Goal: Information Seeking & Learning: Learn about a topic

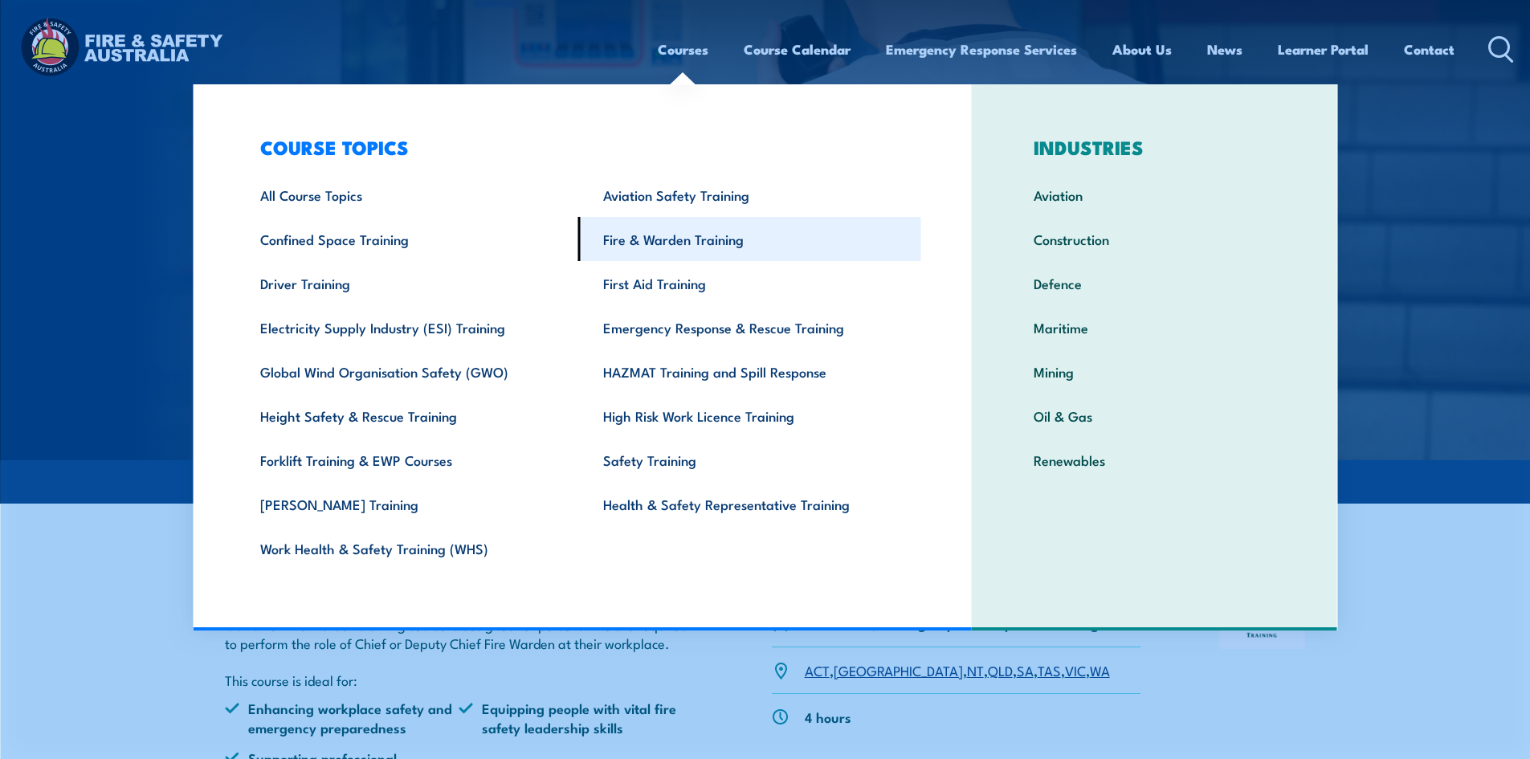
click at [647, 236] on link "Fire & Warden Training" at bounding box center [749, 239] width 343 height 44
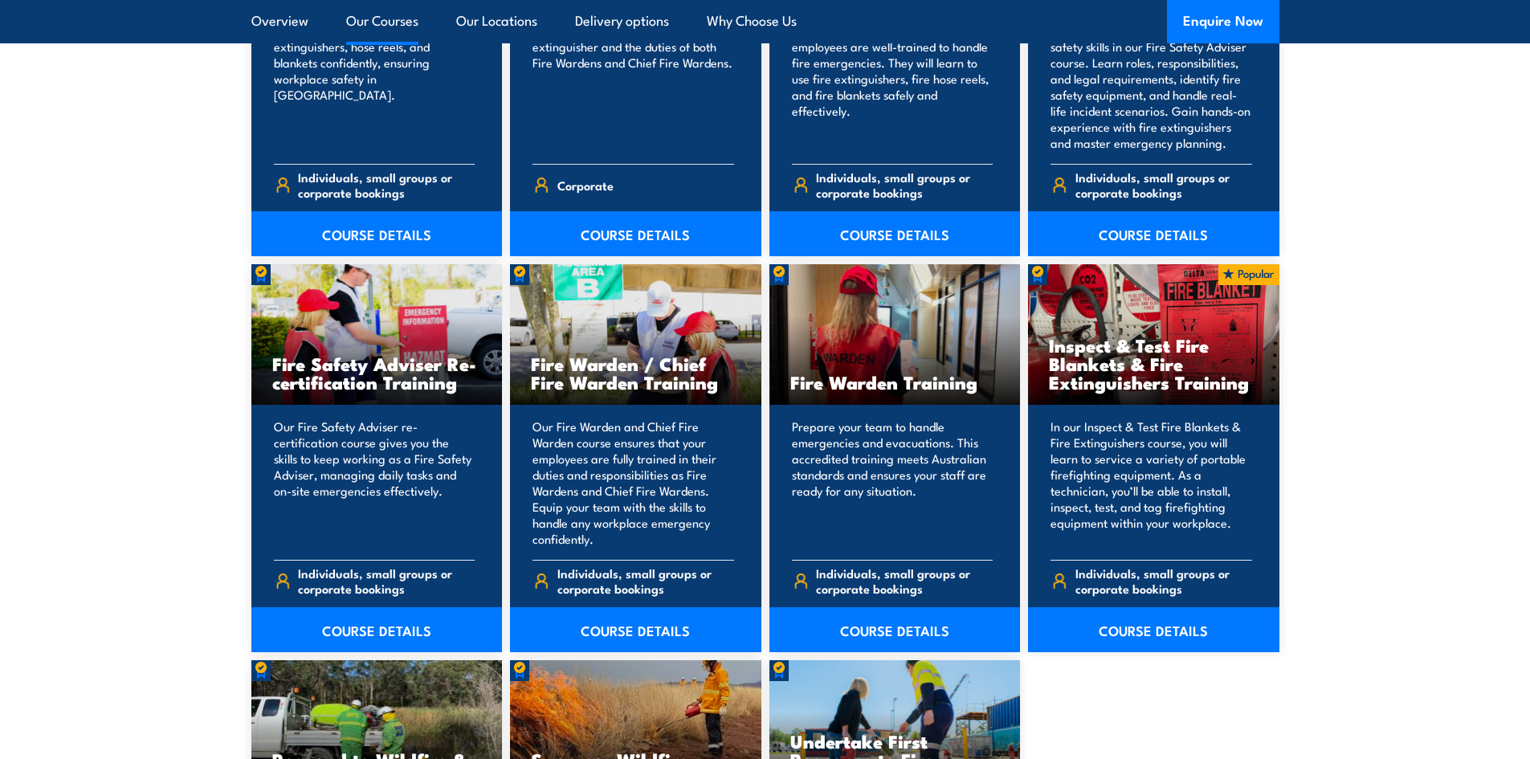
scroll to position [1928, 0]
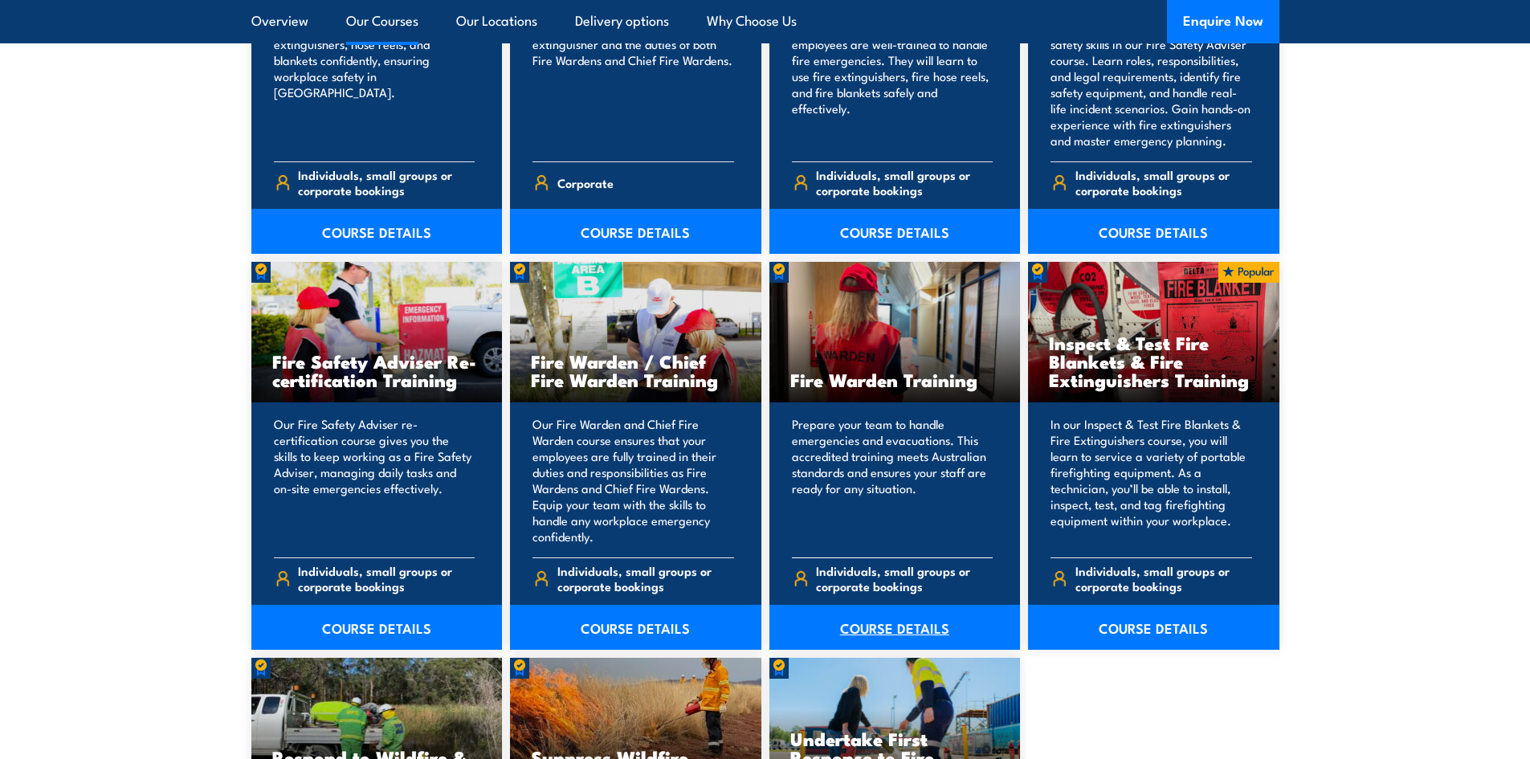
click at [875, 631] on link "COURSE DETAILS" at bounding box center [895, 627] width 251 height 45
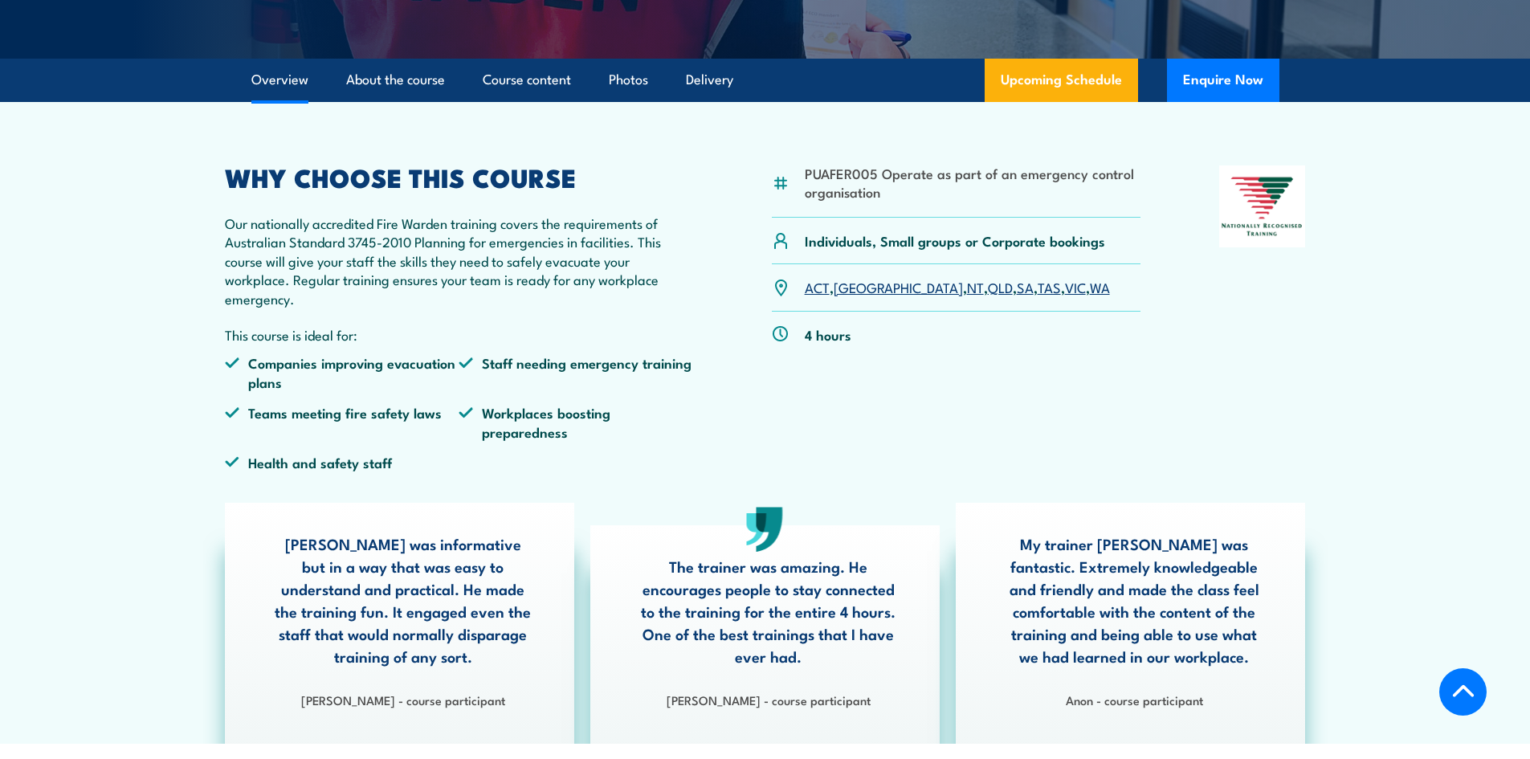
scroll to position [321, 0]
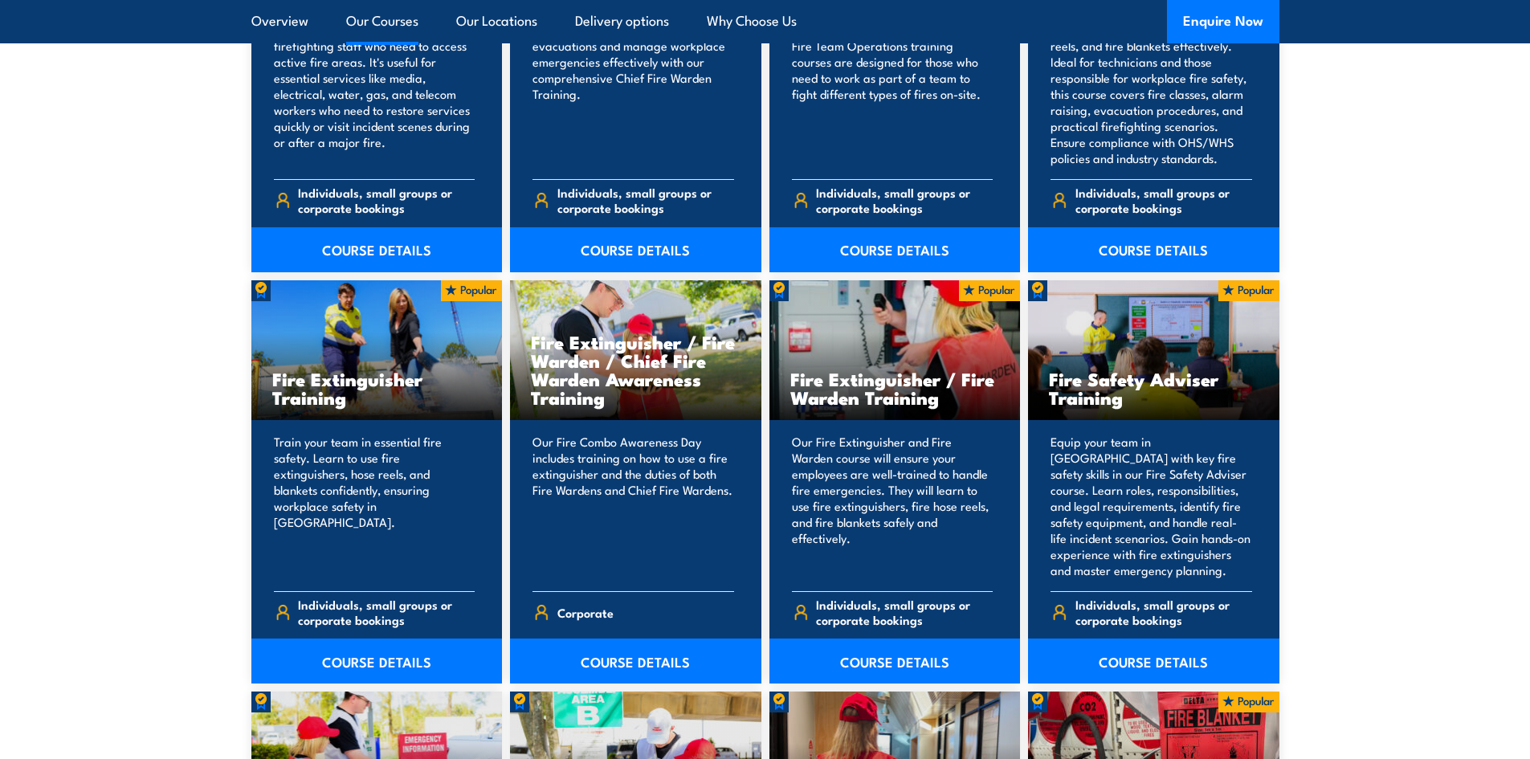
scroll to position [1526, 0]
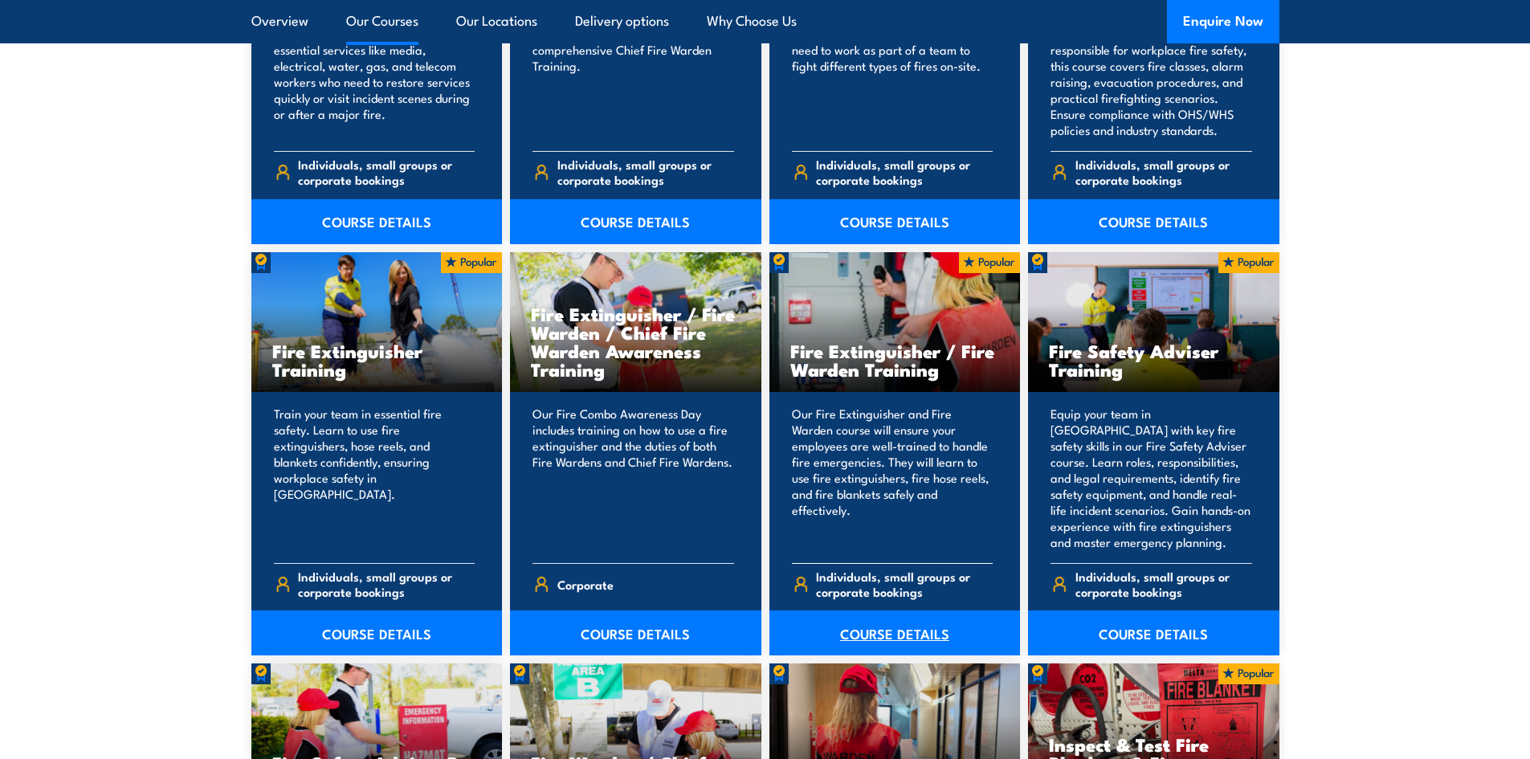
click at [910, 630] on link "COURSE DETAILS" at bounding box center [895, 632] width 251 height 45
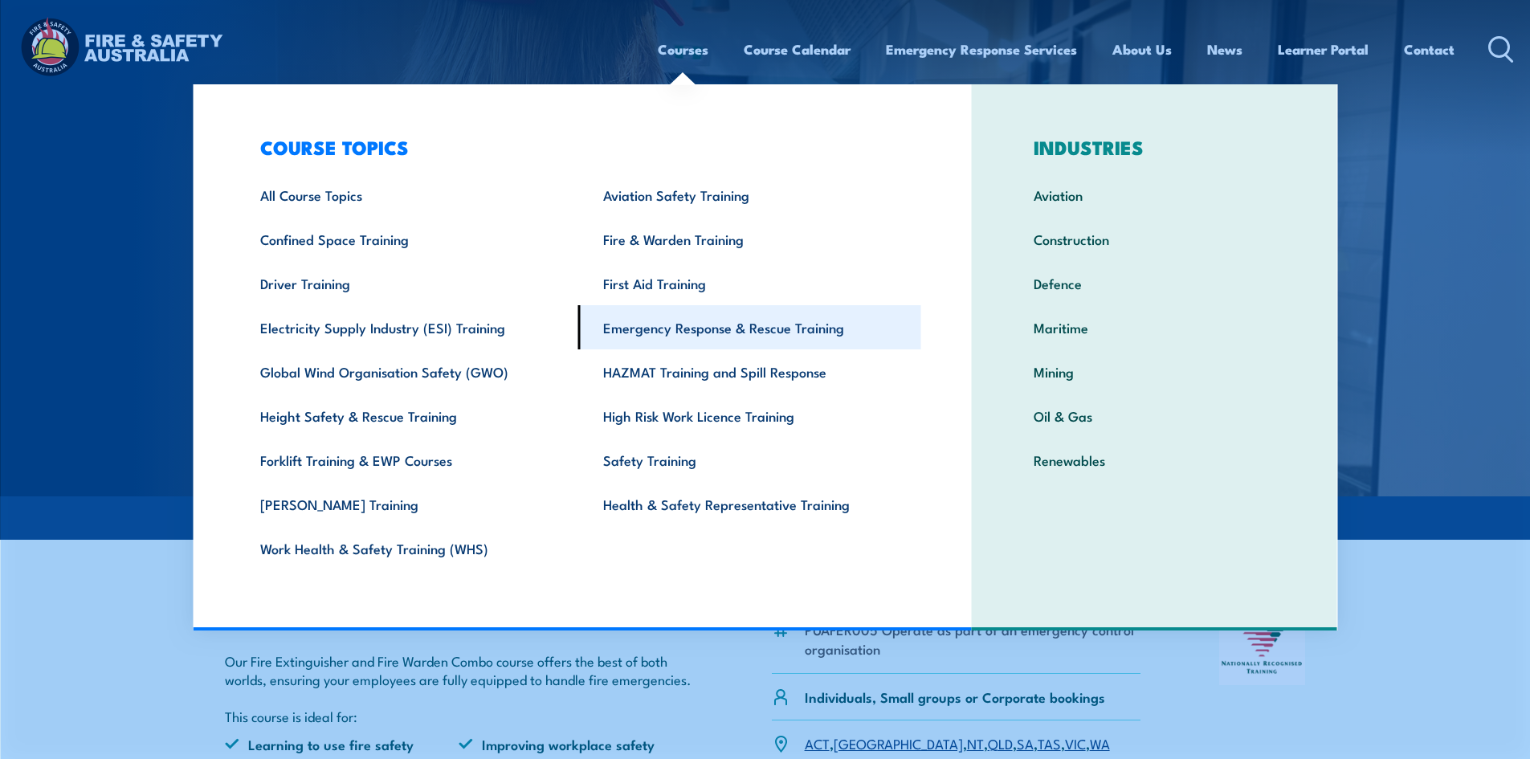
click at [783, 328] on link "Emergency Response & Rescue Training" at bounding box center [749, 327] width 343 height 44
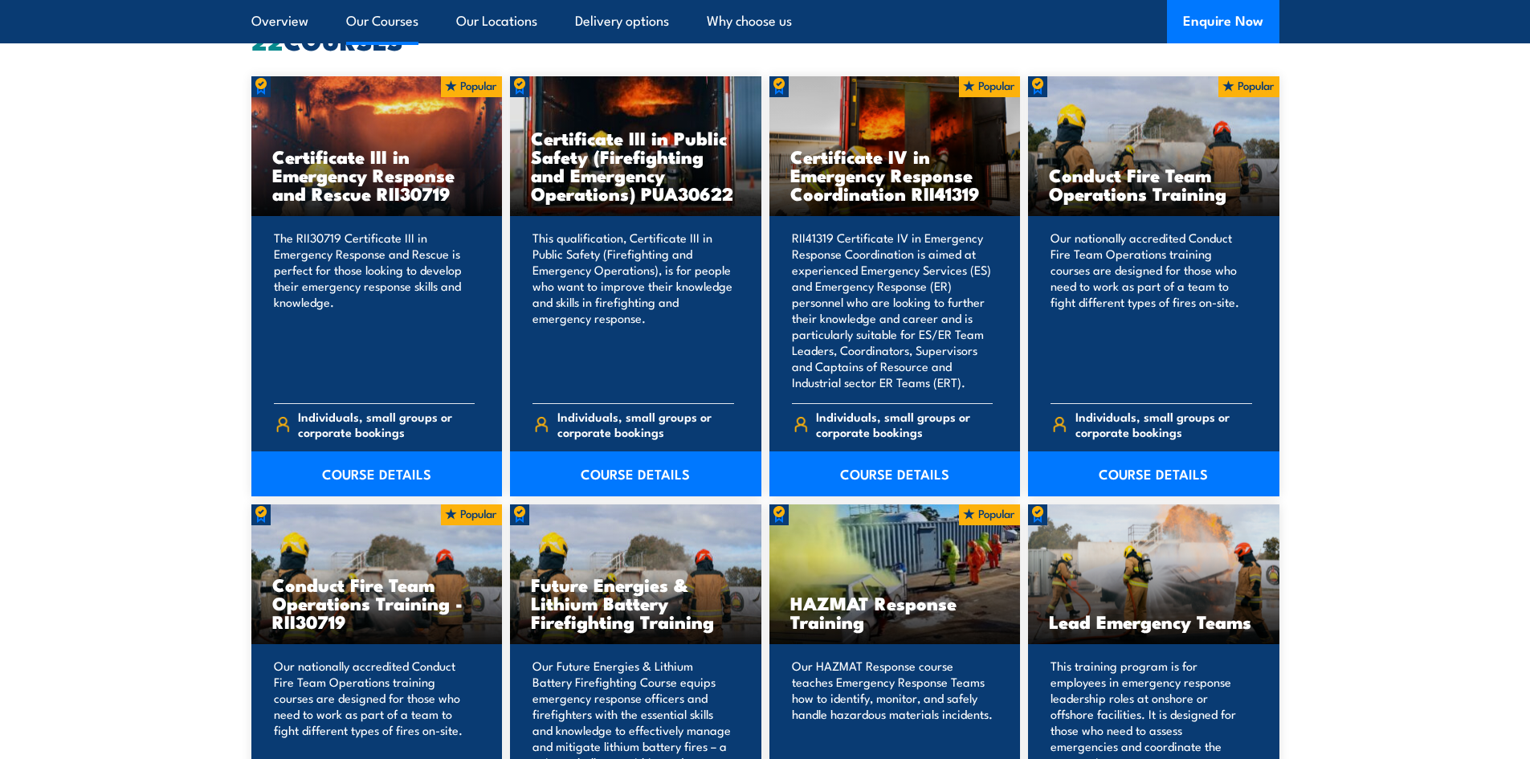
scroll to position [1125, 0]
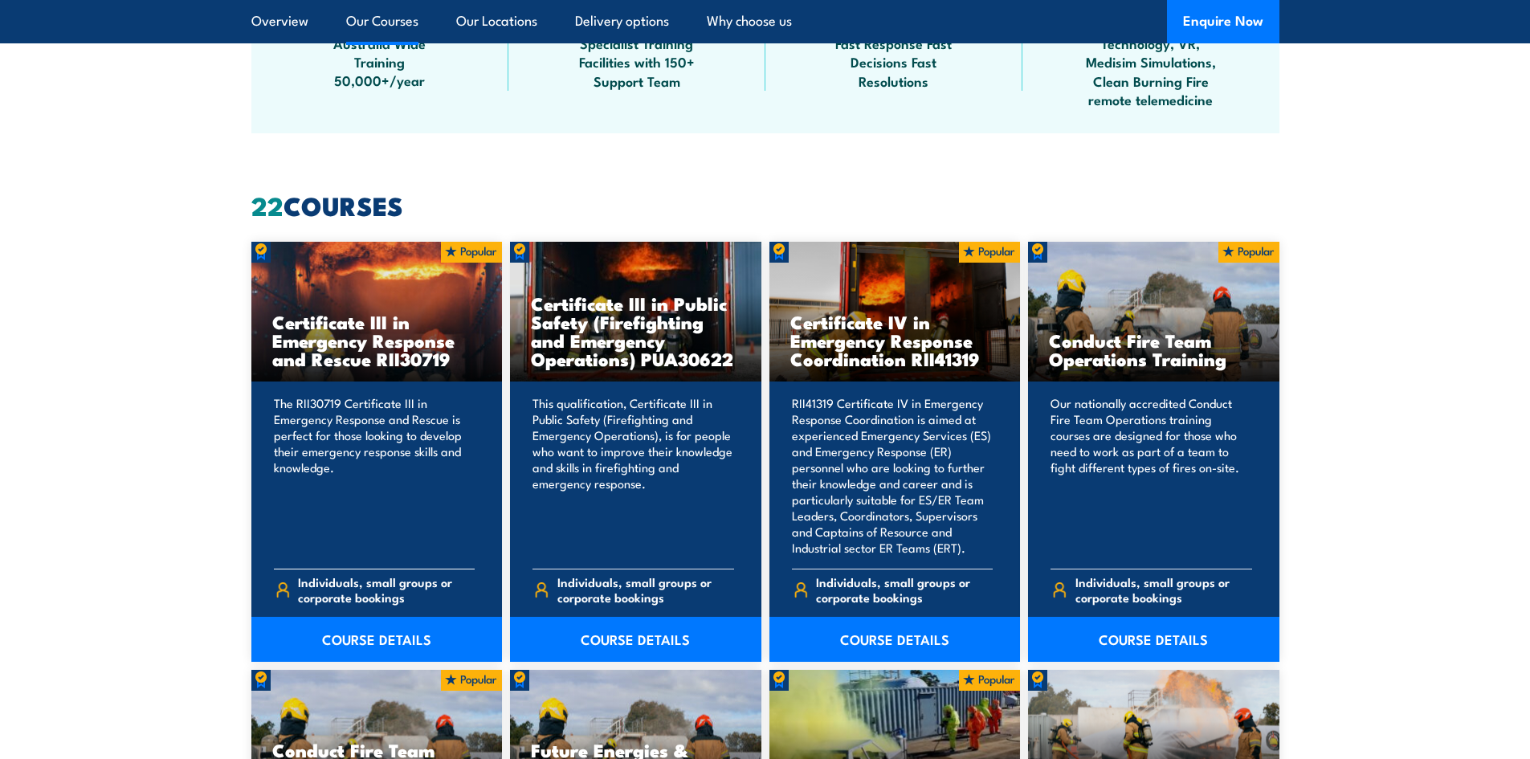
drag, startPoint x: 401, startPoint y: 631, endPoint x: 412, endPoint y: 614, distance: 19.6
click at [401, 632] on link "COURSE DETAILS" at bounding box center [376, 639] width 251 height 45
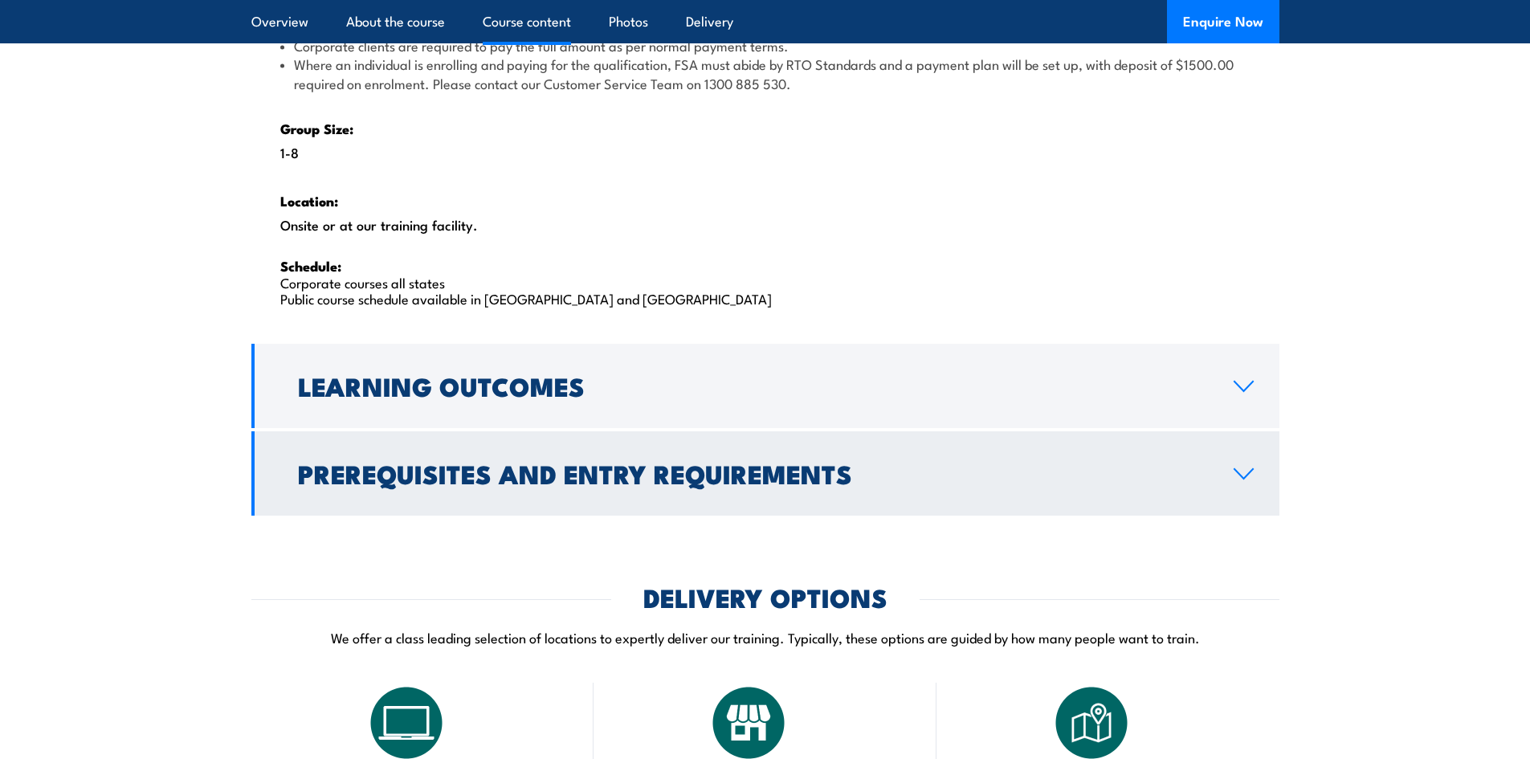
scroll to position [2008, 0]
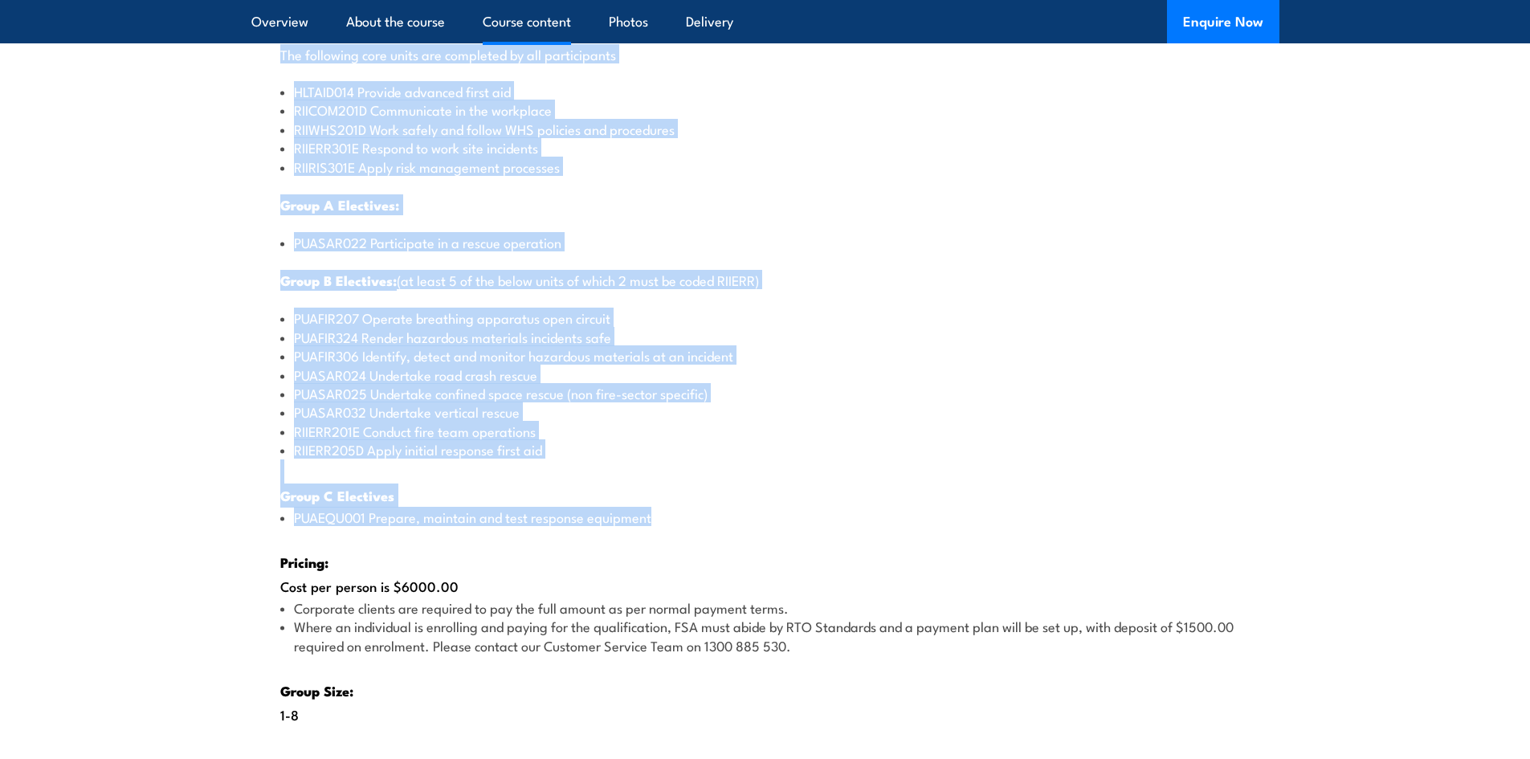
drag, startPoint x: 726, startPoint y: 526, endPoint x: 252, endPoint y: 56, distance: 667.4
click at [252, 56] on div "There are two options, you can choose between: INTENSIVE - Attending the intens…" at bounding box center [765, 331] width 1028 height 1143
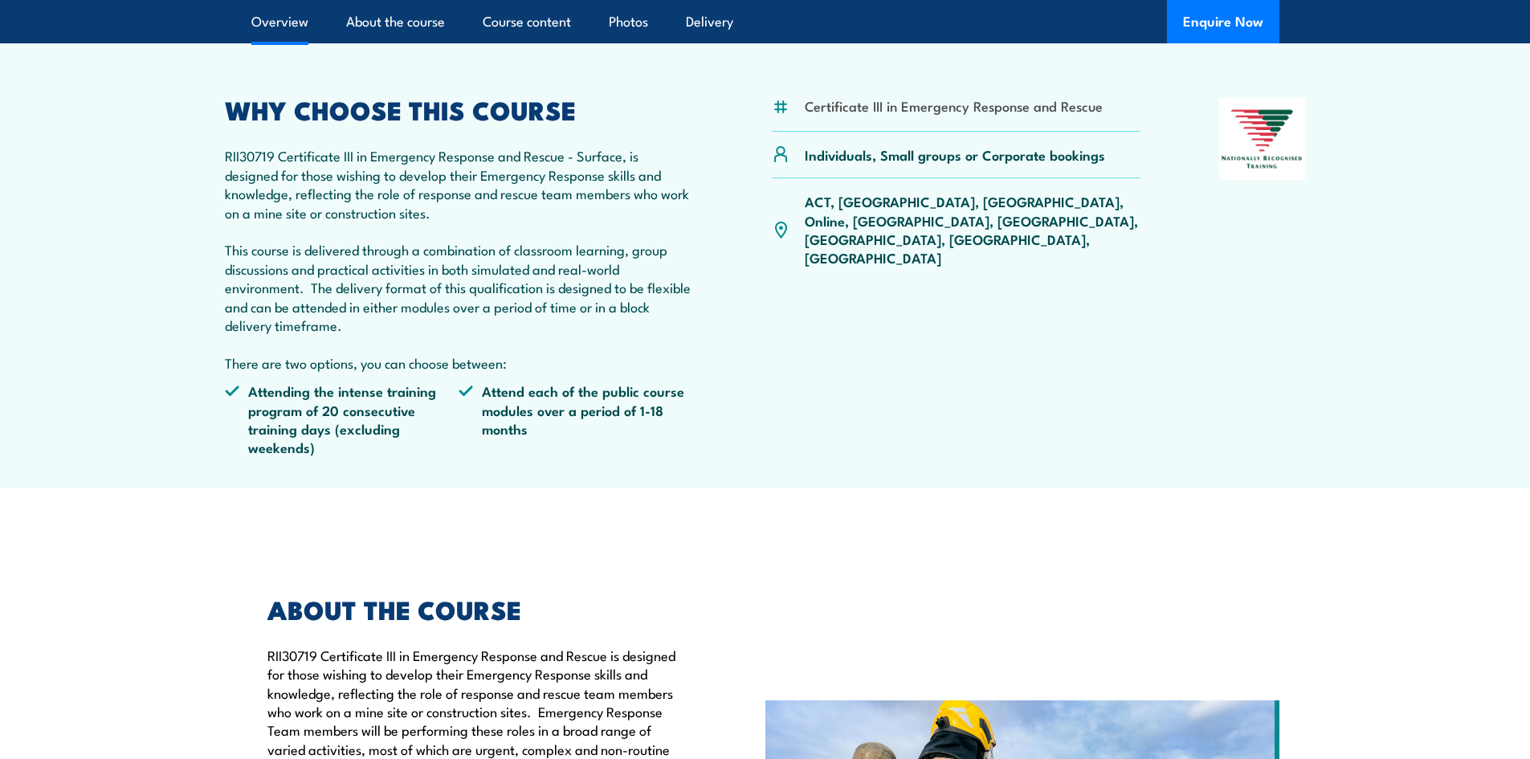
scroll to position [482, 0]
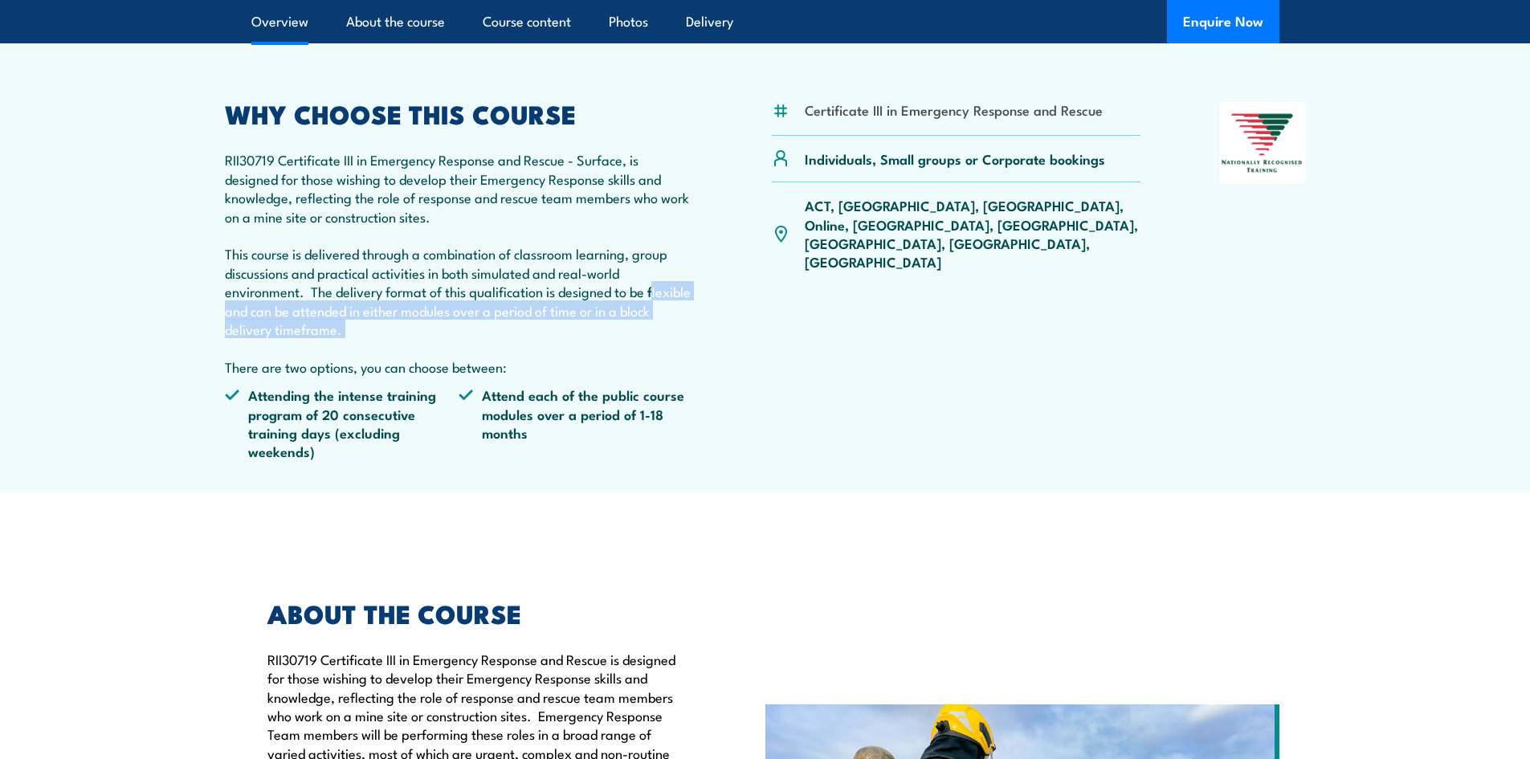
drag, startPoint x: 414, startPoint y: 339, endPoint x: 212, endPoint y: 312, distance: 203.4
click at [212, 312] on article "Certificate III in Emergency Response and Rescue Individuals, Small groups or C…" at bounding box center [765, 266] width 1125 height 454
click at [742, 298] on div "Certificate III in Emergency Response and Rescue Individuals, Small groups or C…" at bounding box center [765, 287] width 1081 height 371
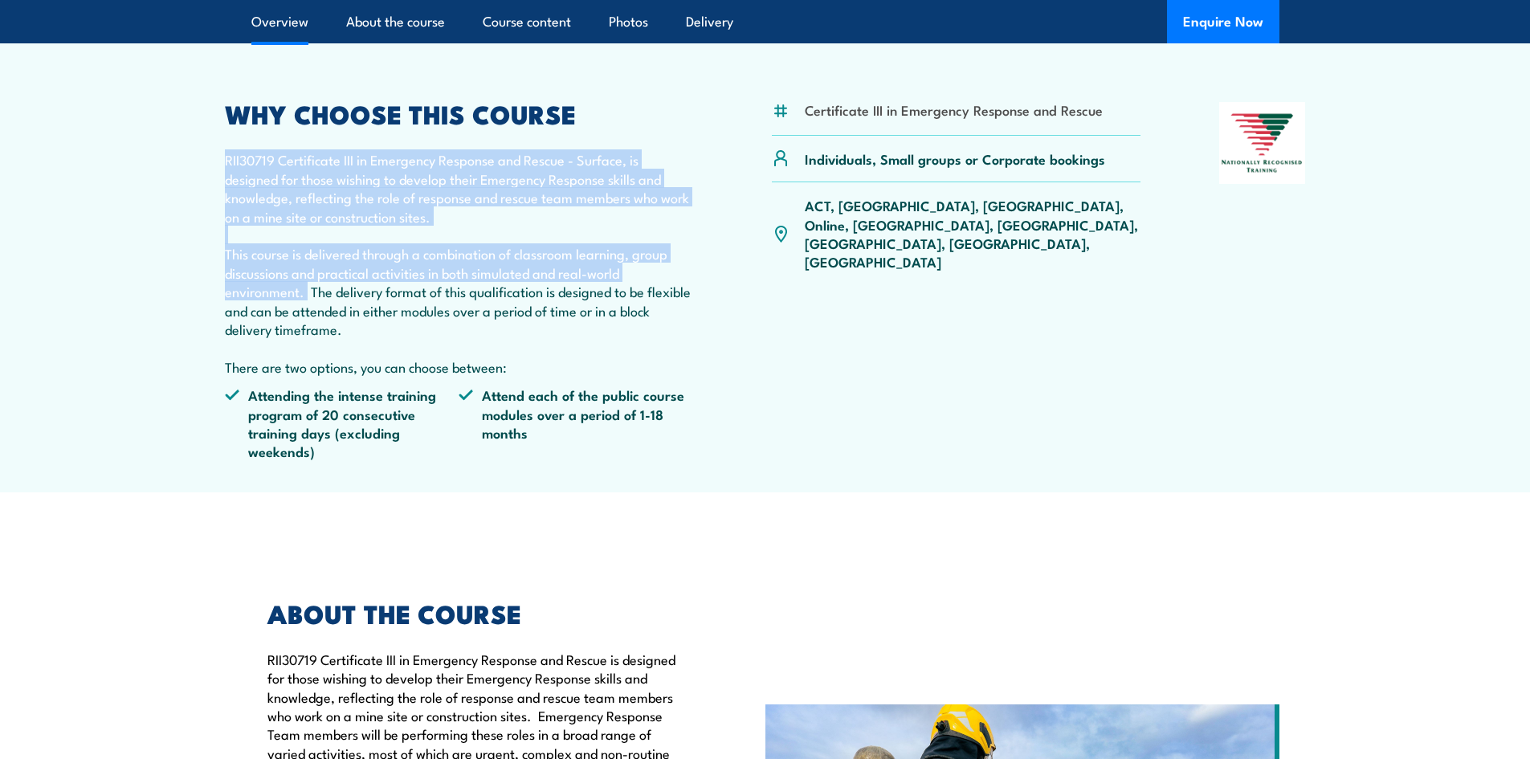
drag, startPoint x: 298, startPoint y: 292, endPoint x: 215, endPoint y: 157, distance: 157.6
click at [215, 157] on article "Certificate III in Emergency Response and Rescue Individuals, Small groups or C…" at bounding box center [765, 266] width 1125 height 454
copy p "RII30719 Certificate III in Emergency Response and Rescue - Surface, is designe…"
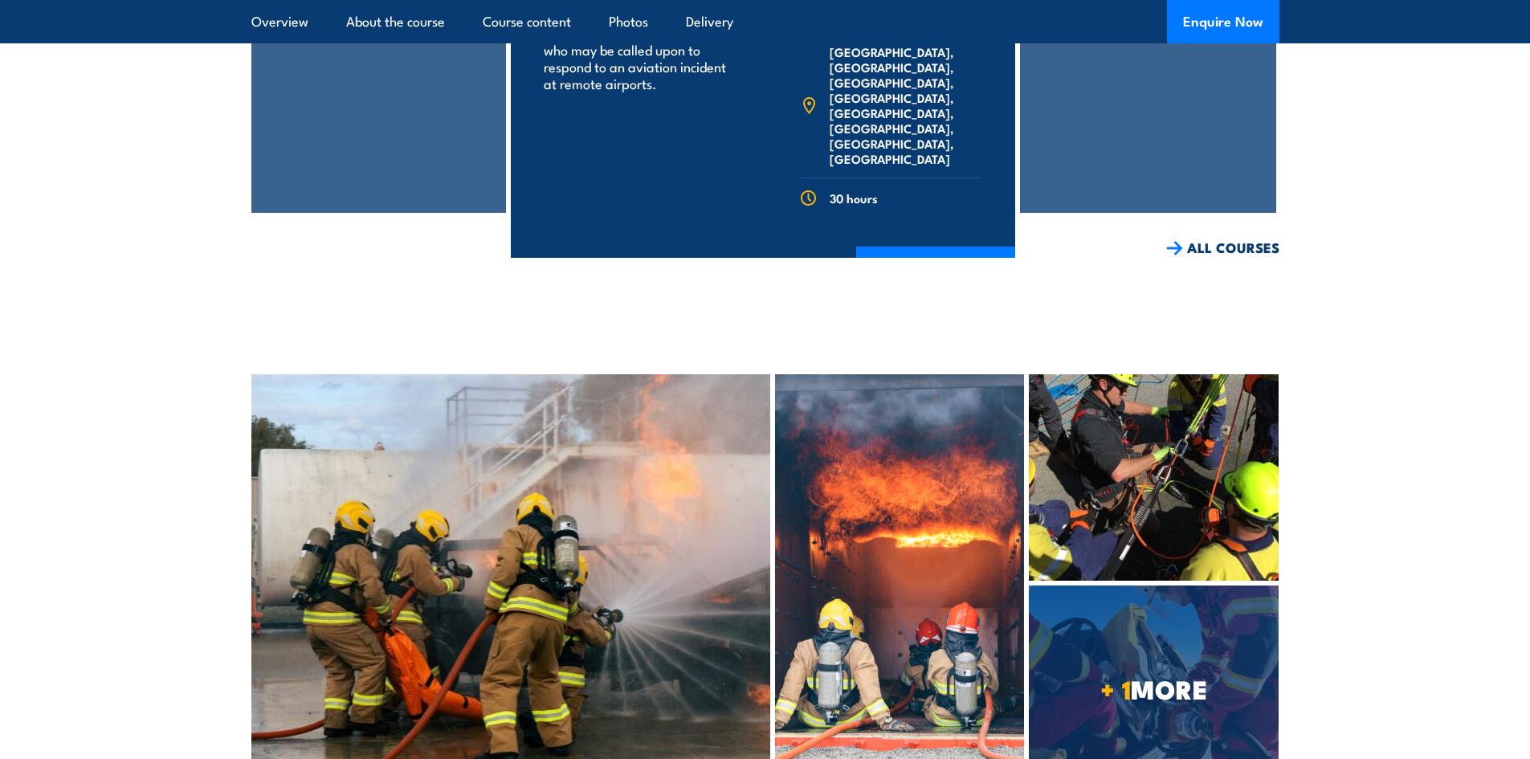
scroll to position [4434, 0]
